Goal: Find specific page/section

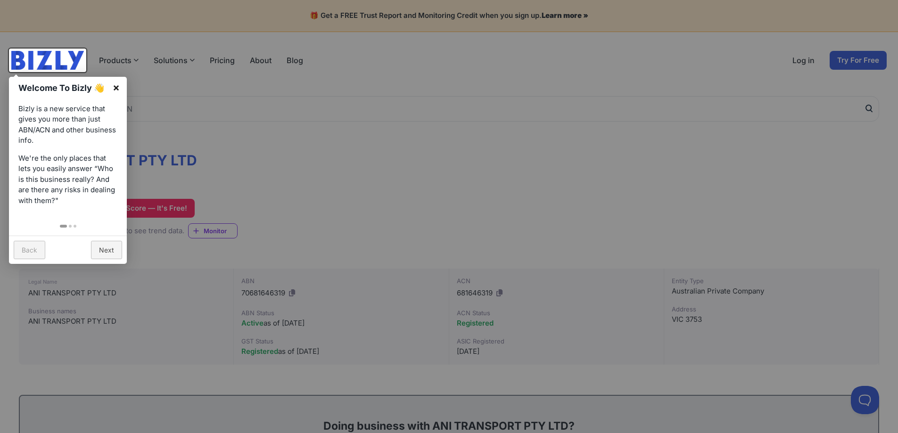
click at [116, 83] on link "×" at bounding box center [116, 87] width 21 height 21
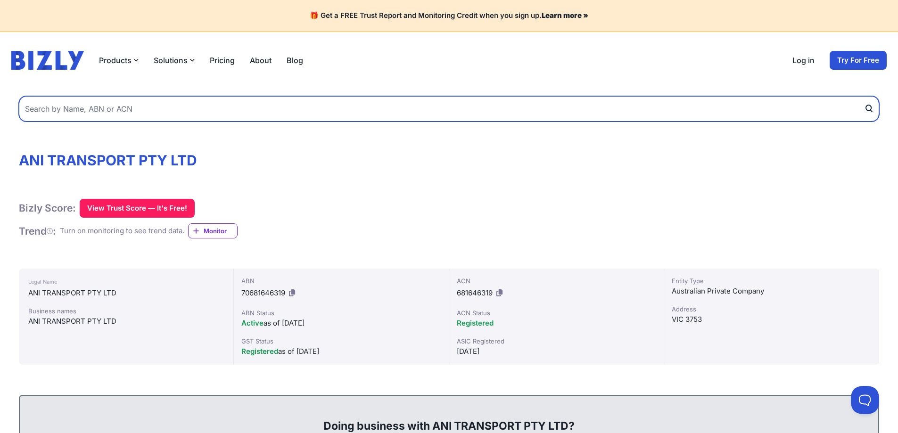
click at [236, 112] on input "text" at bounding box center [449, 108] width 860 height 25
type input "AANI TRANSAPOT"
click at [864, 96] on button "submit" at bounding box center [871, 108] width 15 height 25
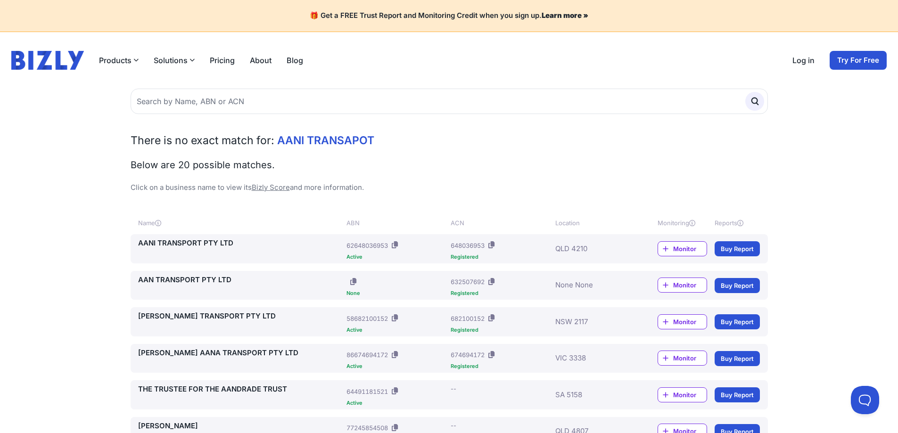
click at [175, 243] on link "AANI TRANSPORT PTY LTD" at bounding box center [240, 243] width 205 height 11
